Goal: Find specific page/section: Locate item on page

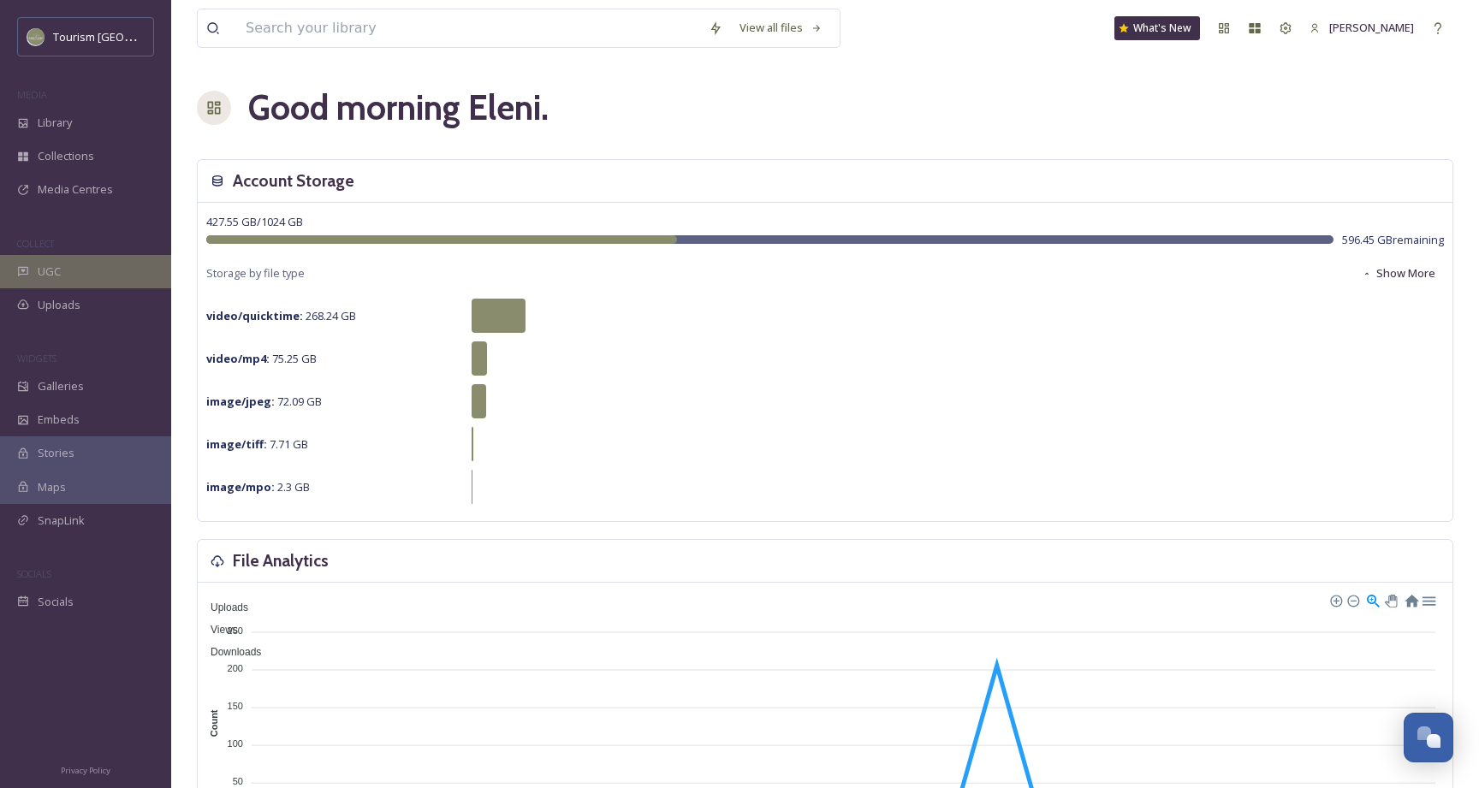
click at [102, 271] on div "UGC" at bounding box center [85, 271] width 171 height 33
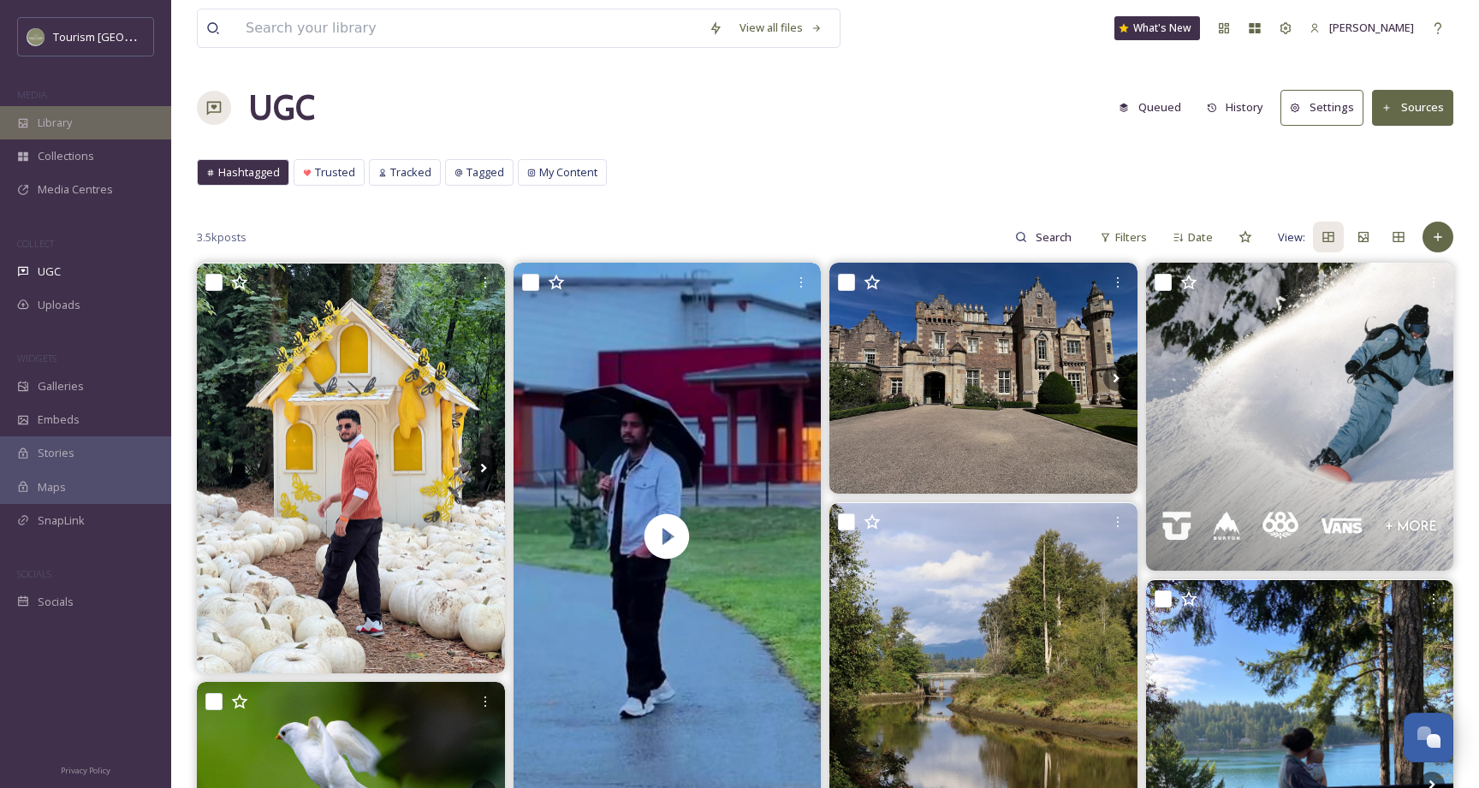
click at [83, 122] on div "Library" at bounding box center [85, 122] width 171 height 33
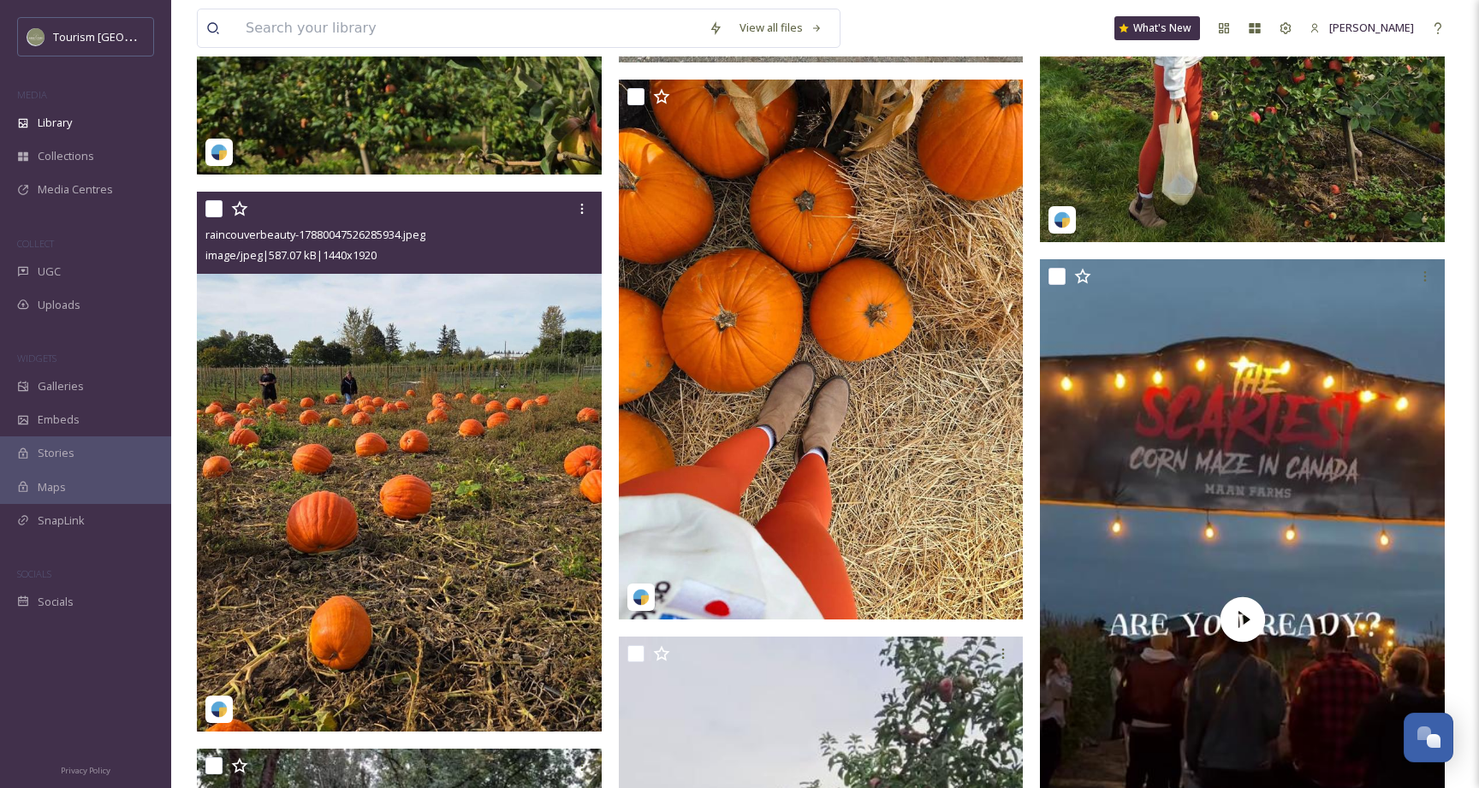
scroll to position [9278, 0]
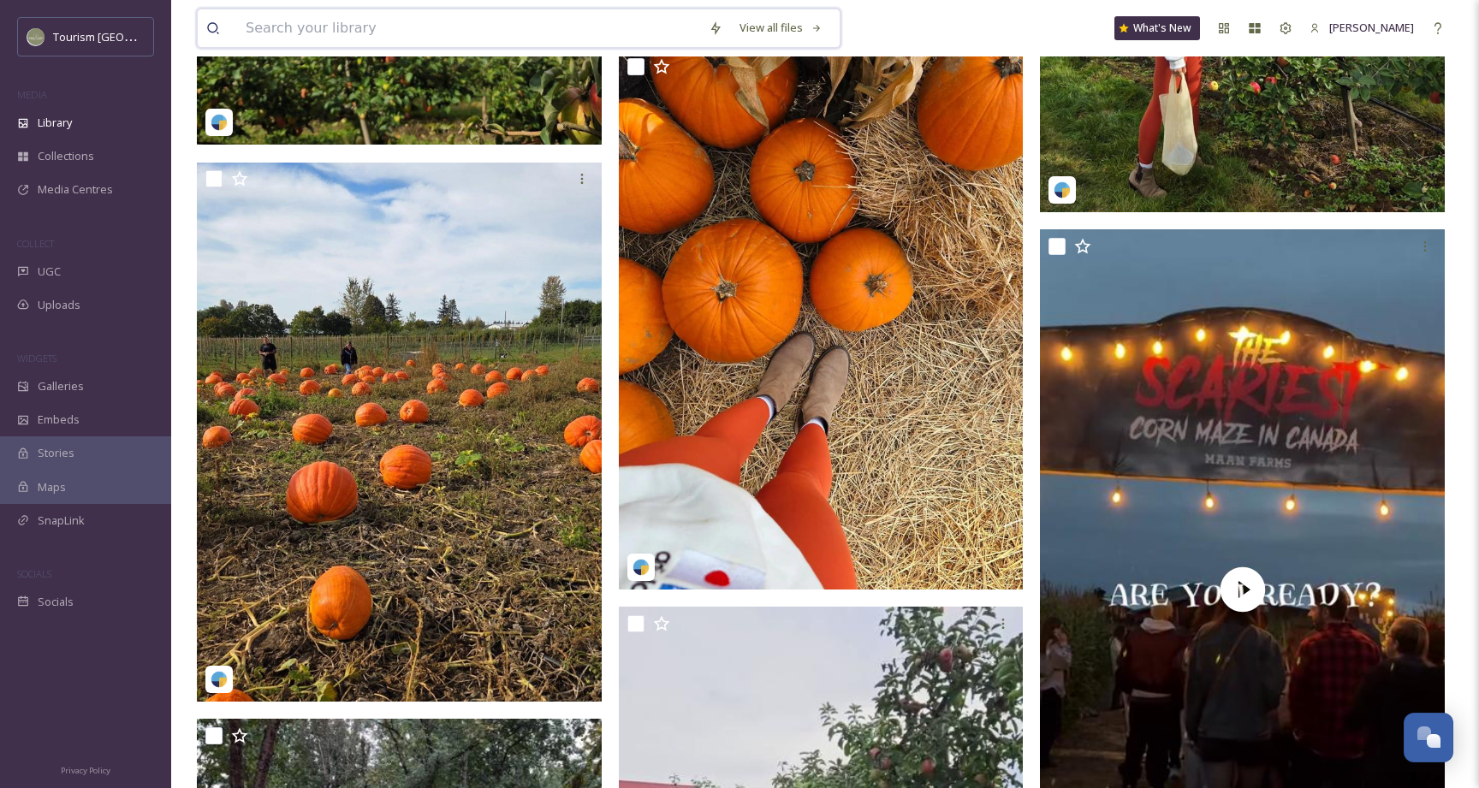
click at [487, 35] on input at bounding box center [468, 28] width 463 height 38
type input "zuckshot"
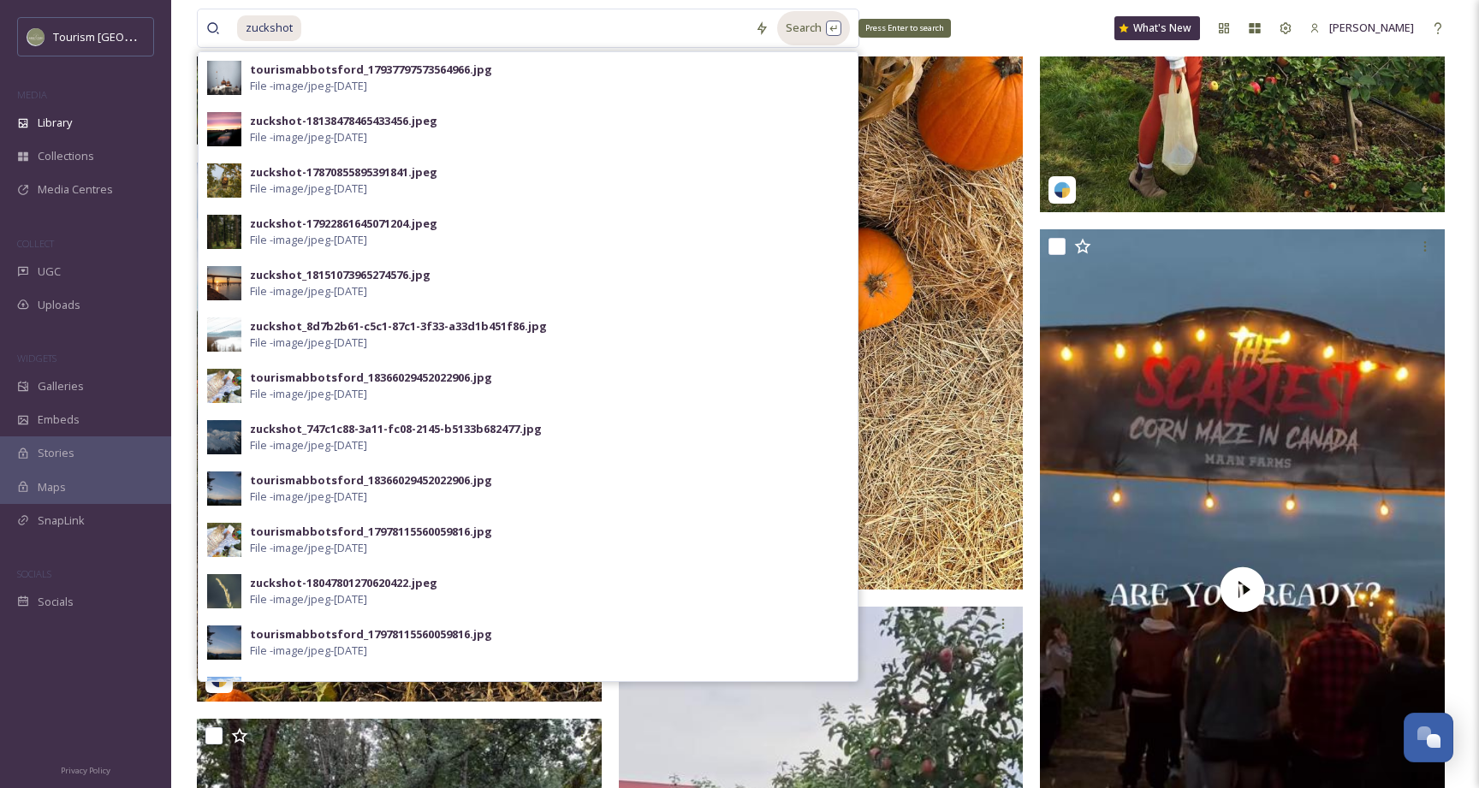
click at [805, 25] on div "Search Press Enter to search" at bounding box center [813, 27] width 73 height 33
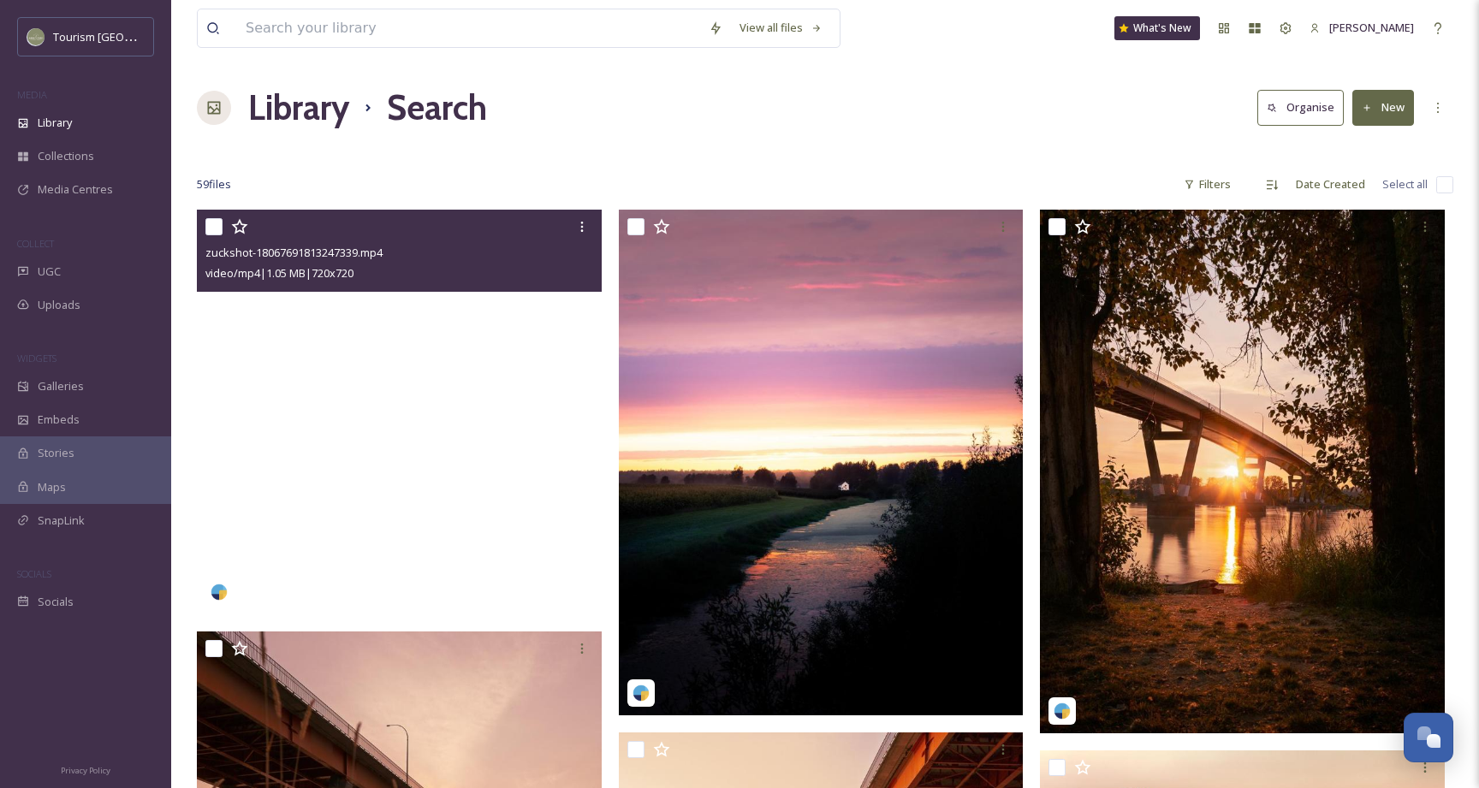
click at [435, 339] on video "zuckshot-18067691813247339.mp4" at bounding box center [399, 412] width 405 height 405
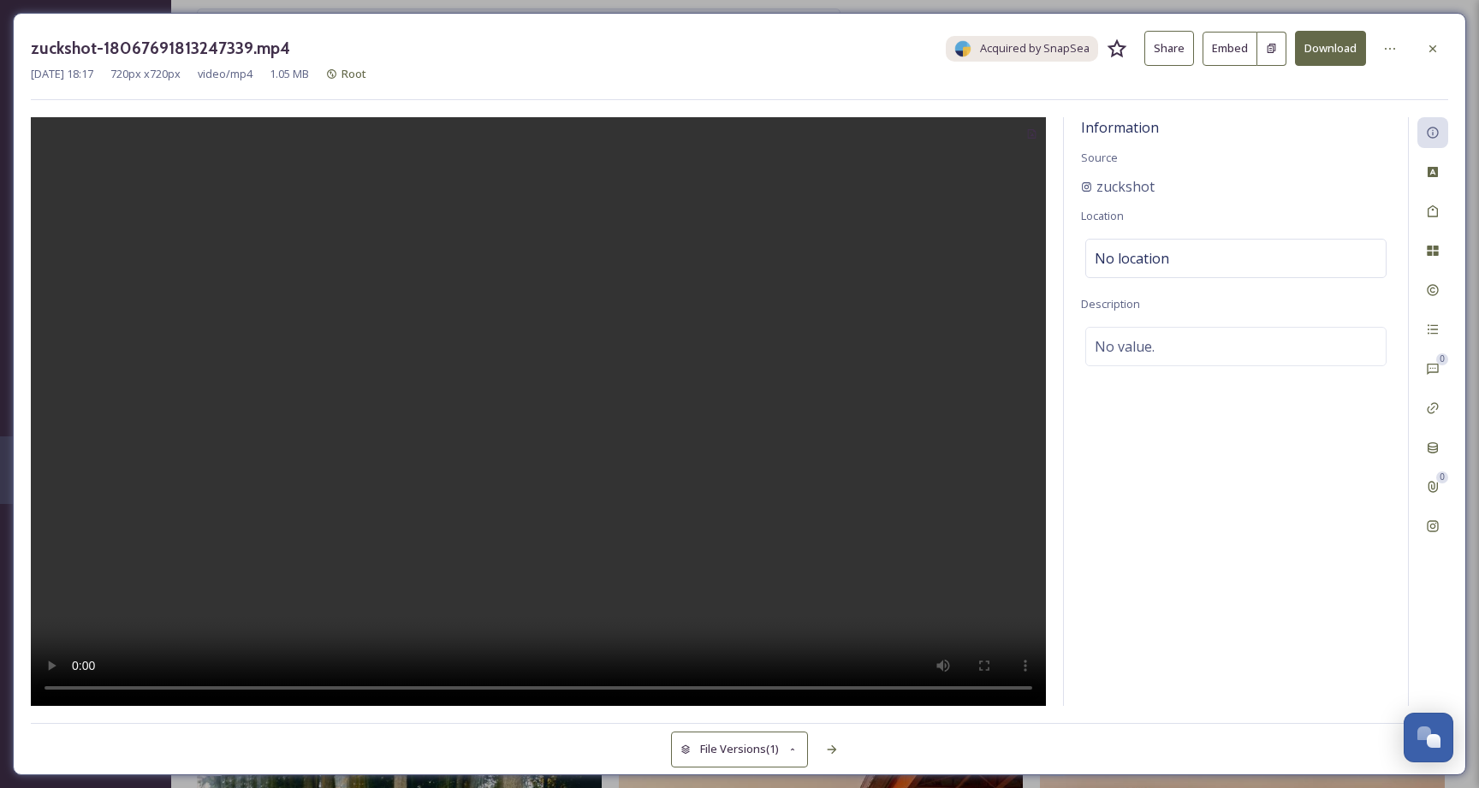
click at [555, 398] on video at bounding box center [538, 412] width 1015 height 590
click at [1182, 50] on button "Share" at bounding box center [1170, 48] width 50 height 35
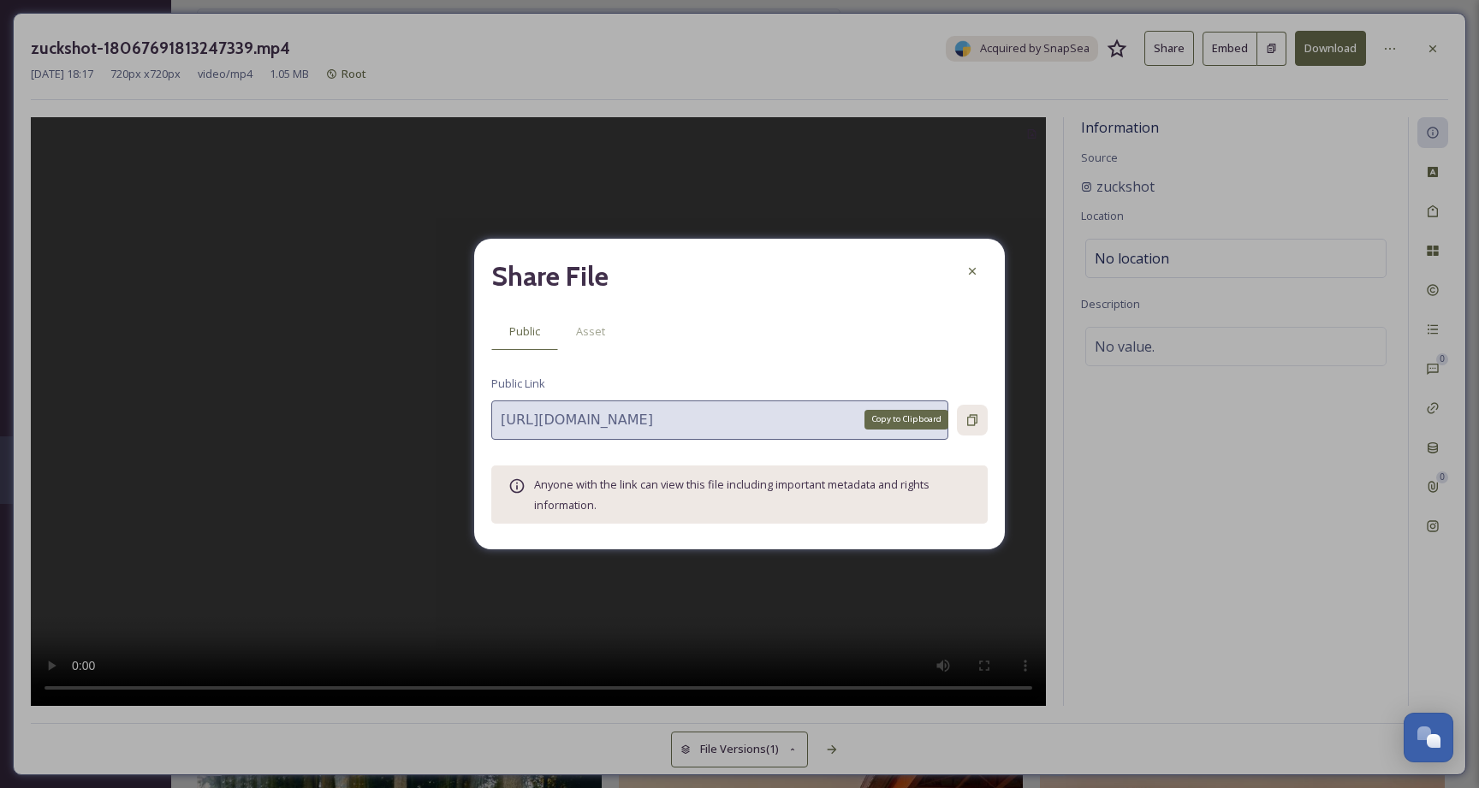
click at [967, 412] on div "Copy to Clipboard" at bounding box center [972, 420] width 31 height 31
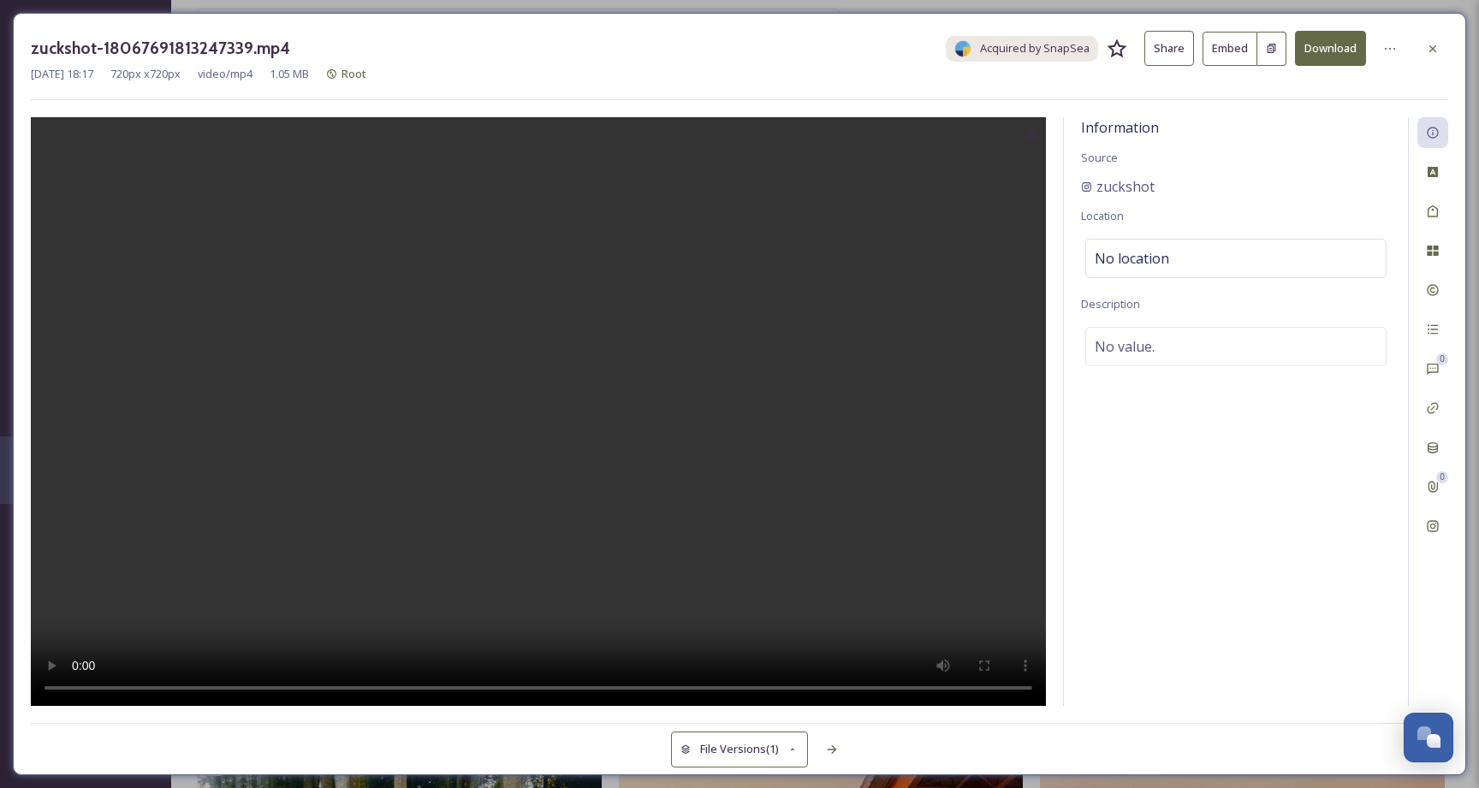
click at [1176, 45] on button "Share" at bounding box center [1170, 48] width 50 height 35
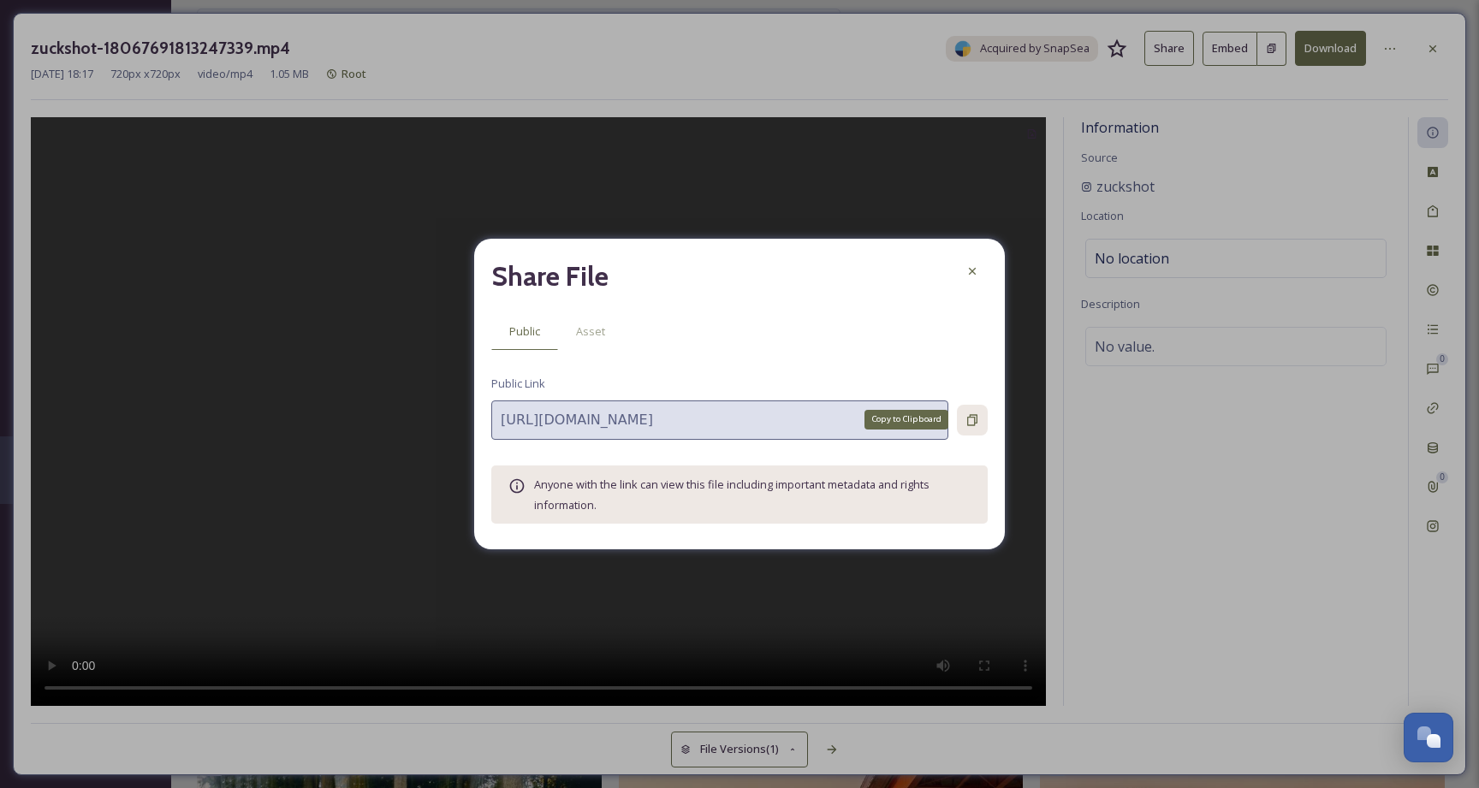
click at [973, 425] on icon at bounding box center [972, 419] width 10 height 11
